Goal: Find specific page/section

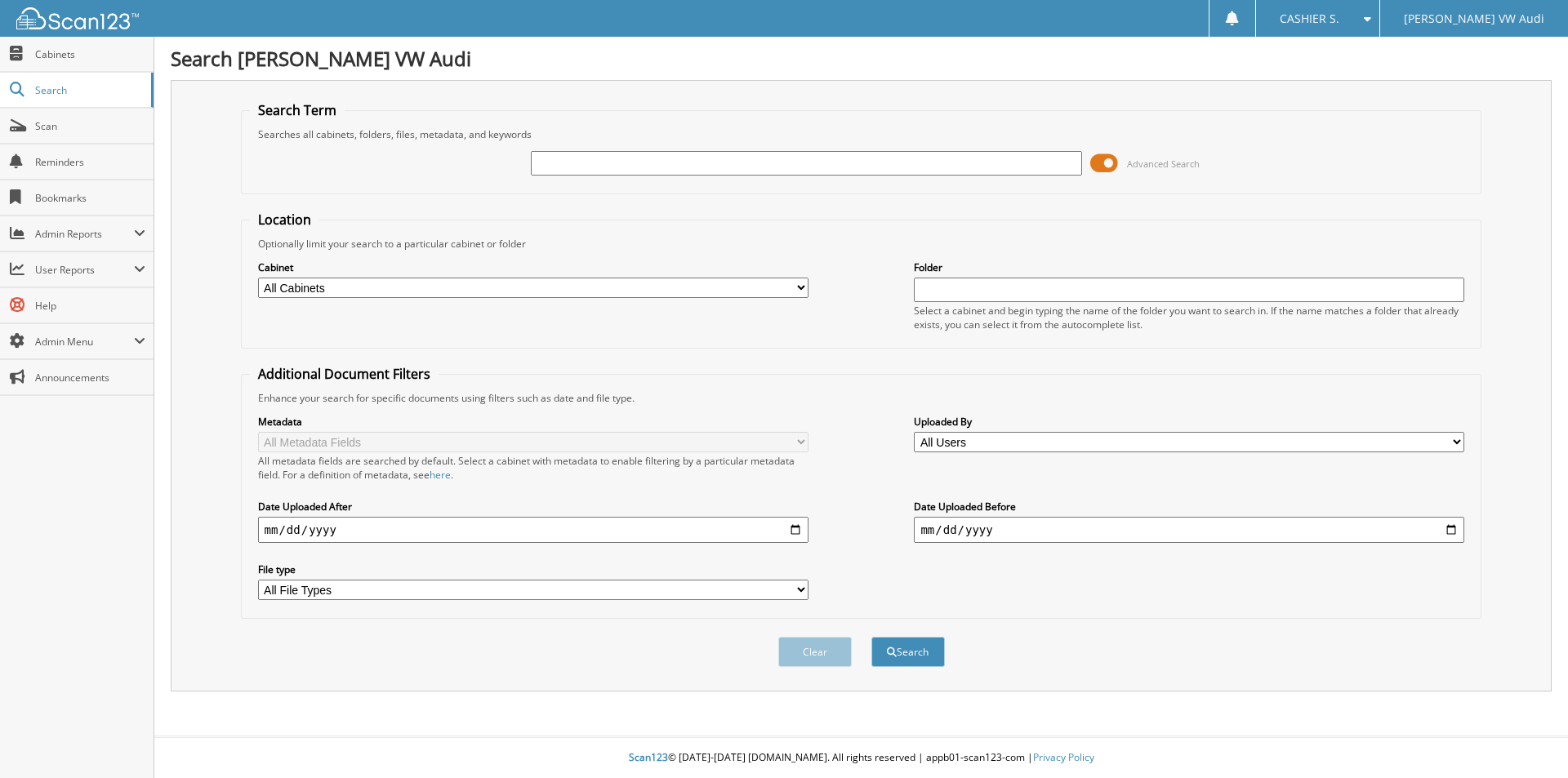
drag, startPoint x: 679, startPoint y: 180, endPoint x: 678, endPoint y: 163, distance: 17.0
paste input "1146212"
type input "1146212"
click at [871, 636] on button "Search" at bounding box center [908, 651] width 73 height 30
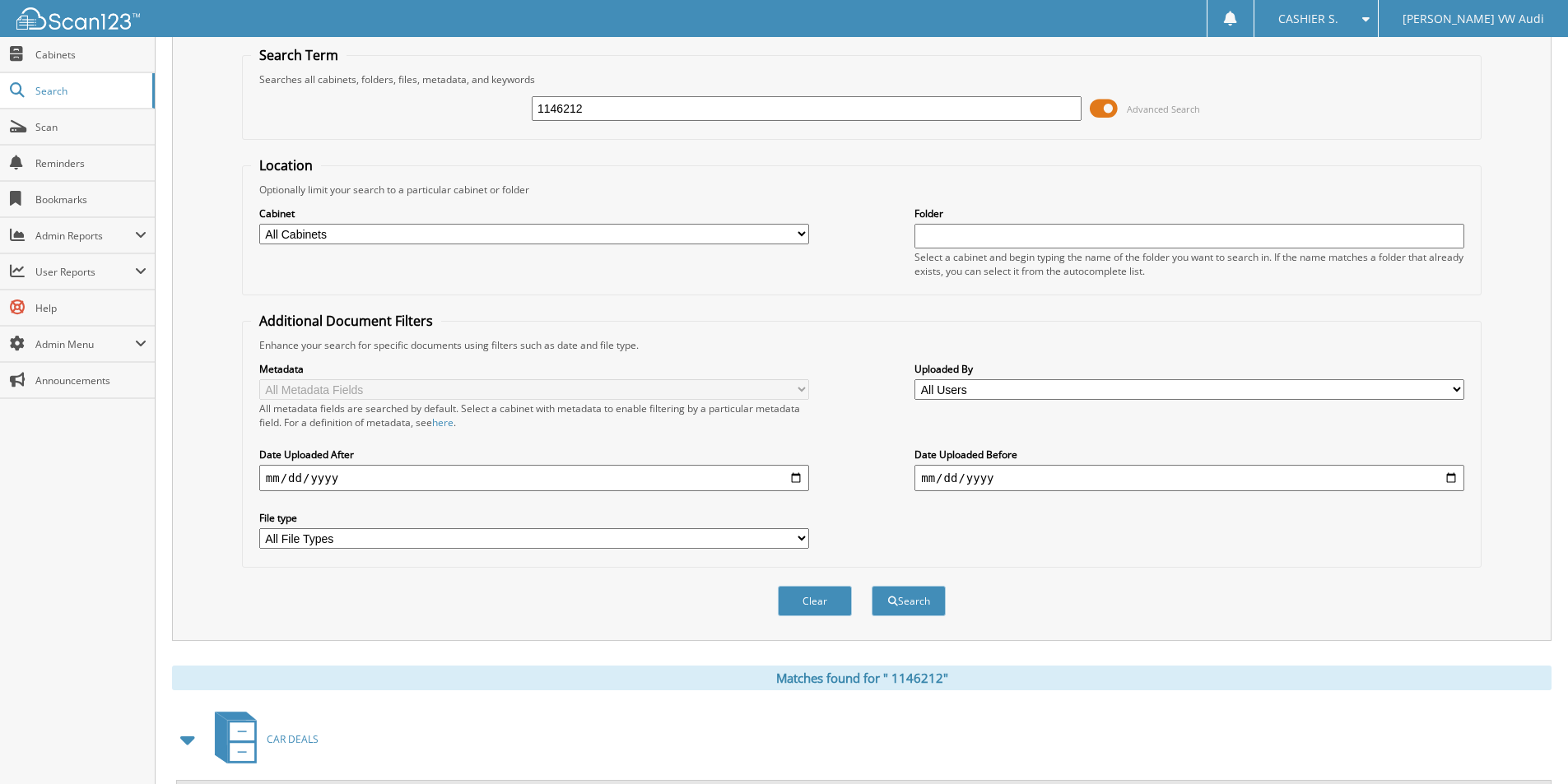
scroll to position [227, 0]
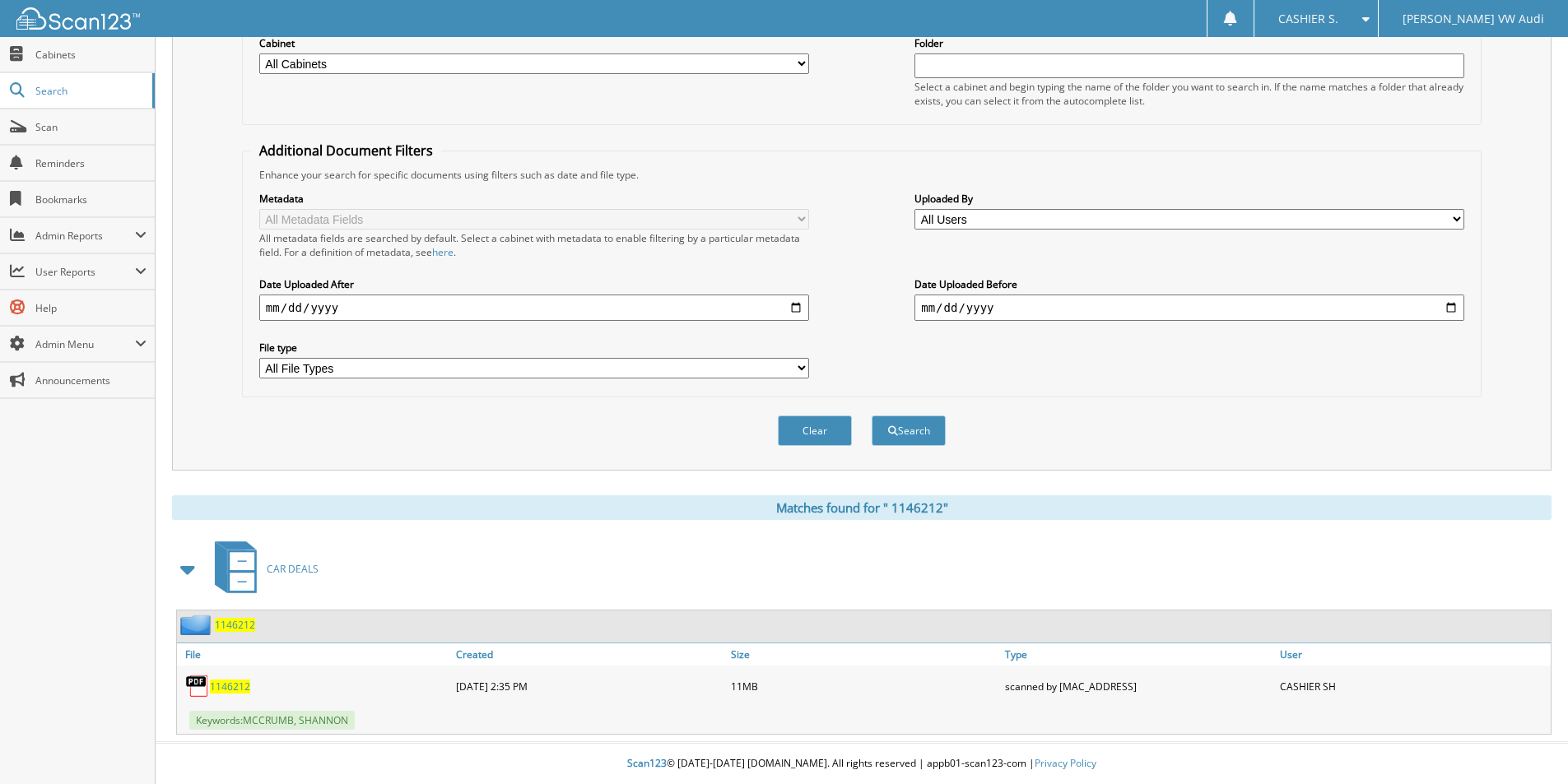
click at [238, 691] on span "1 1 4 6 2 1 2" at bounding box center [230, 686] width 41 height 14
